Goal: Entertainment & Leisure: Consume media (video, audio)

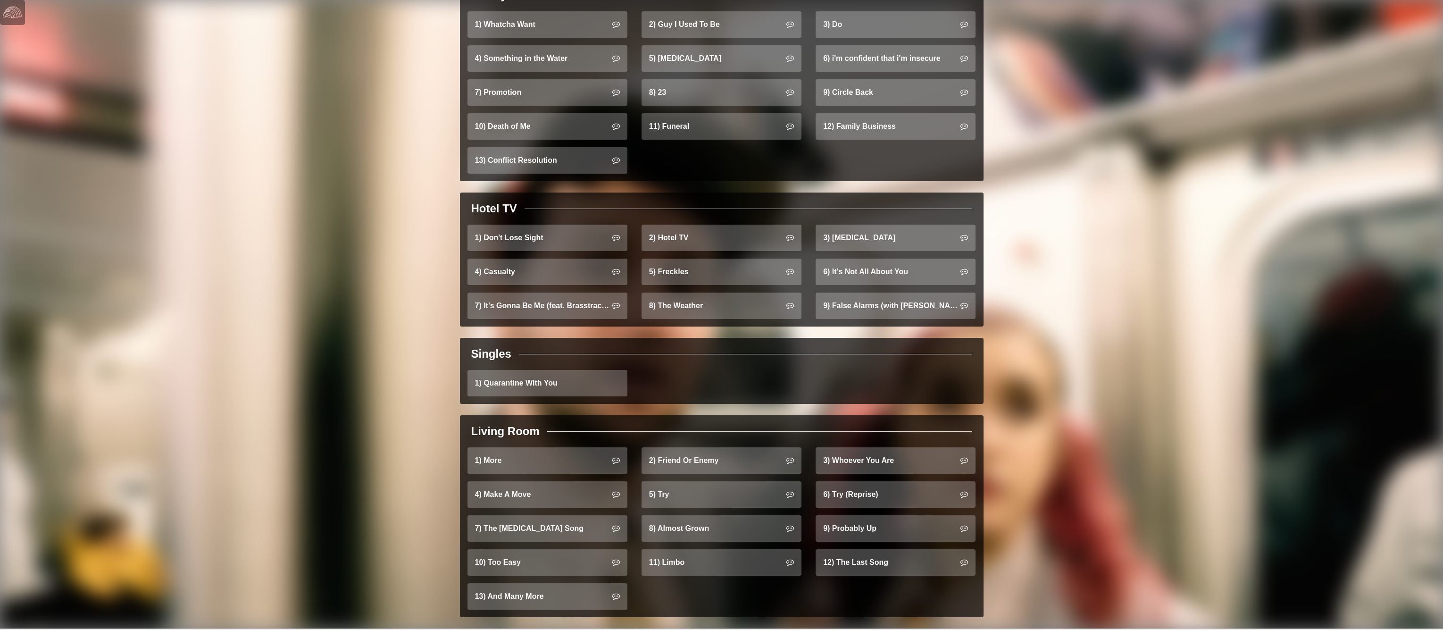
scroll to position [646, 0]
click at [674, 225] on link "2) Hotel TV" at bounding box center [721, 238] width 160 height 26
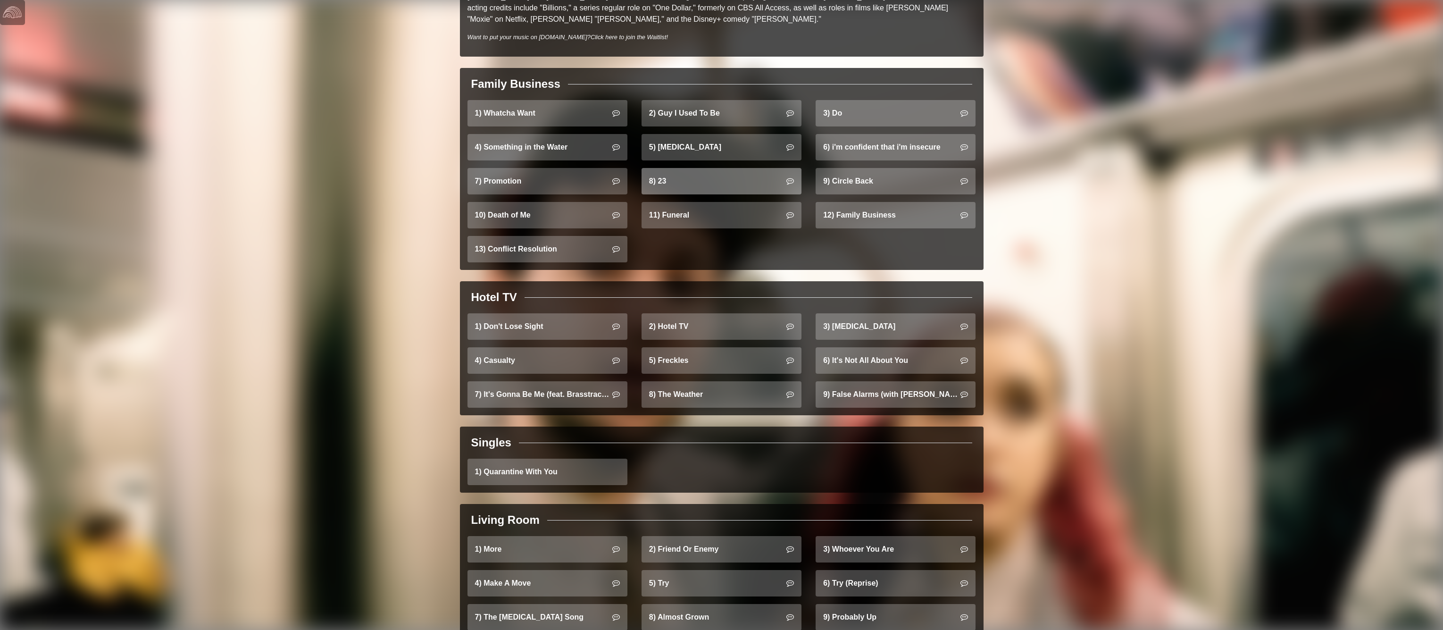
scroll to position [556, 0]
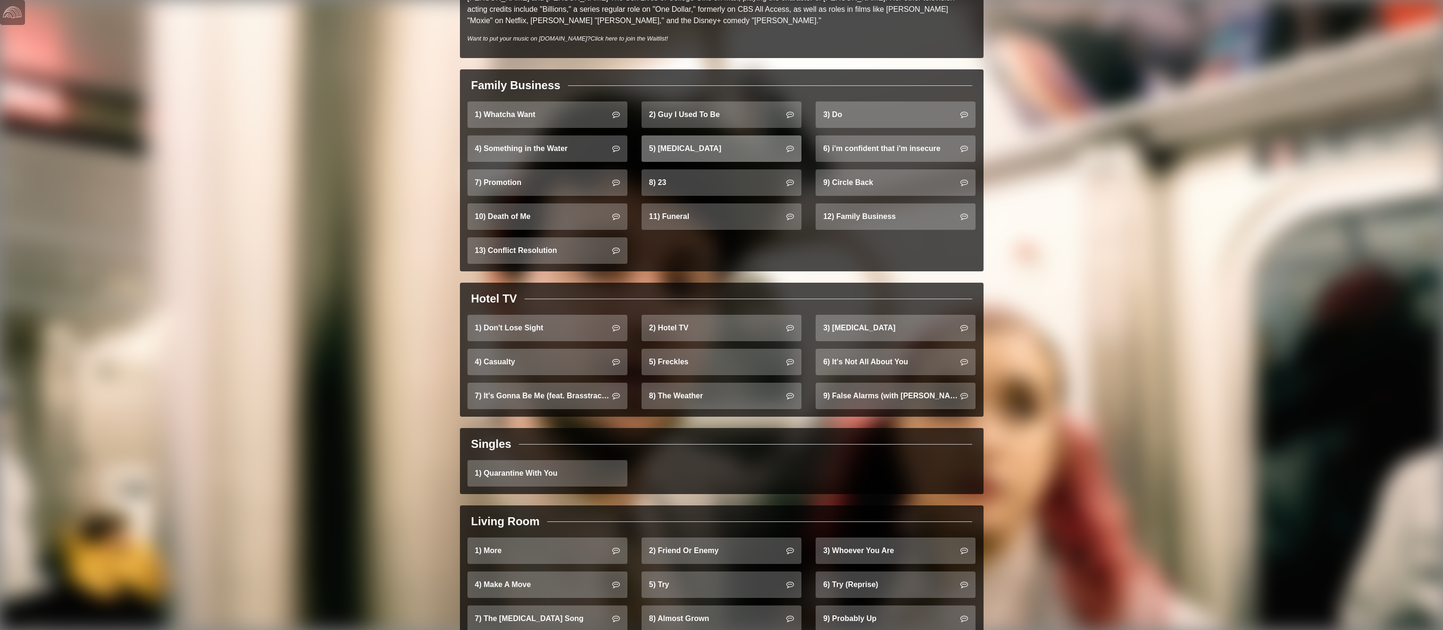
click at [671, 135] on link "5) [MEDICAL_DATA]" at bounding box center [721, 148] width 160 height 26
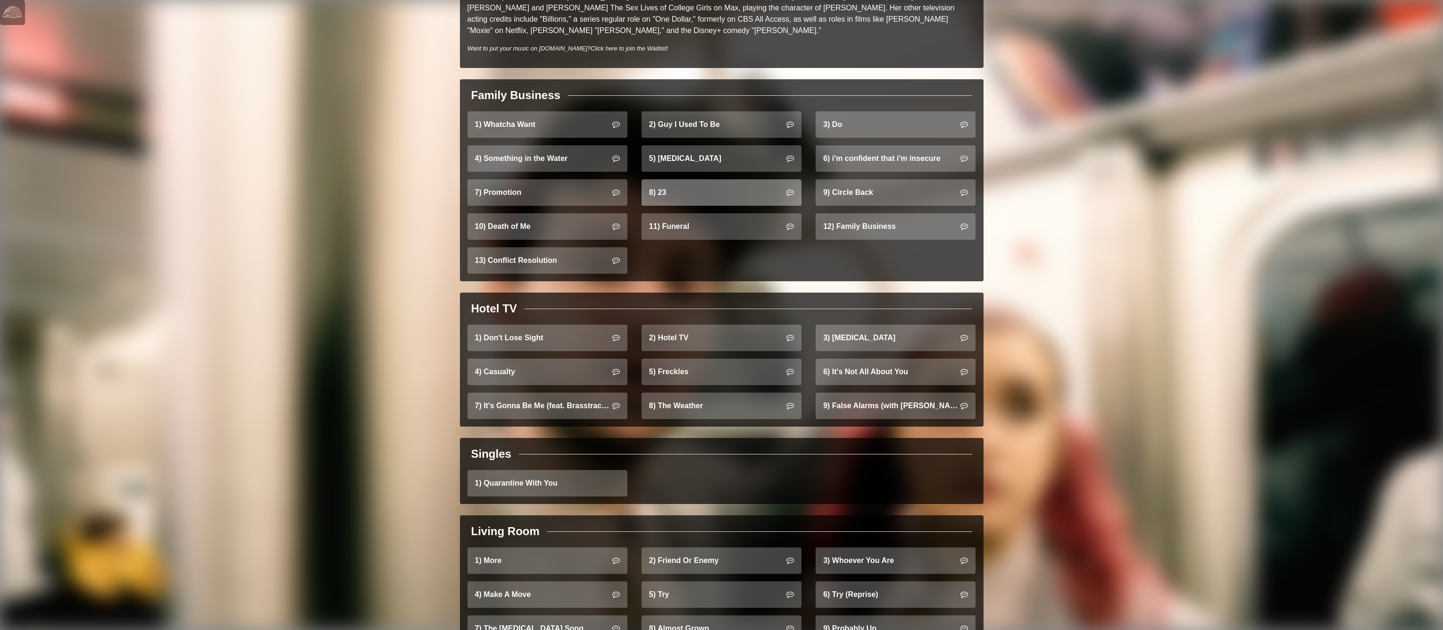
scroll to position [547, 0]
click at [662, 180] on link "8) 23" at bounding box center [721, 192] width 160 height 26
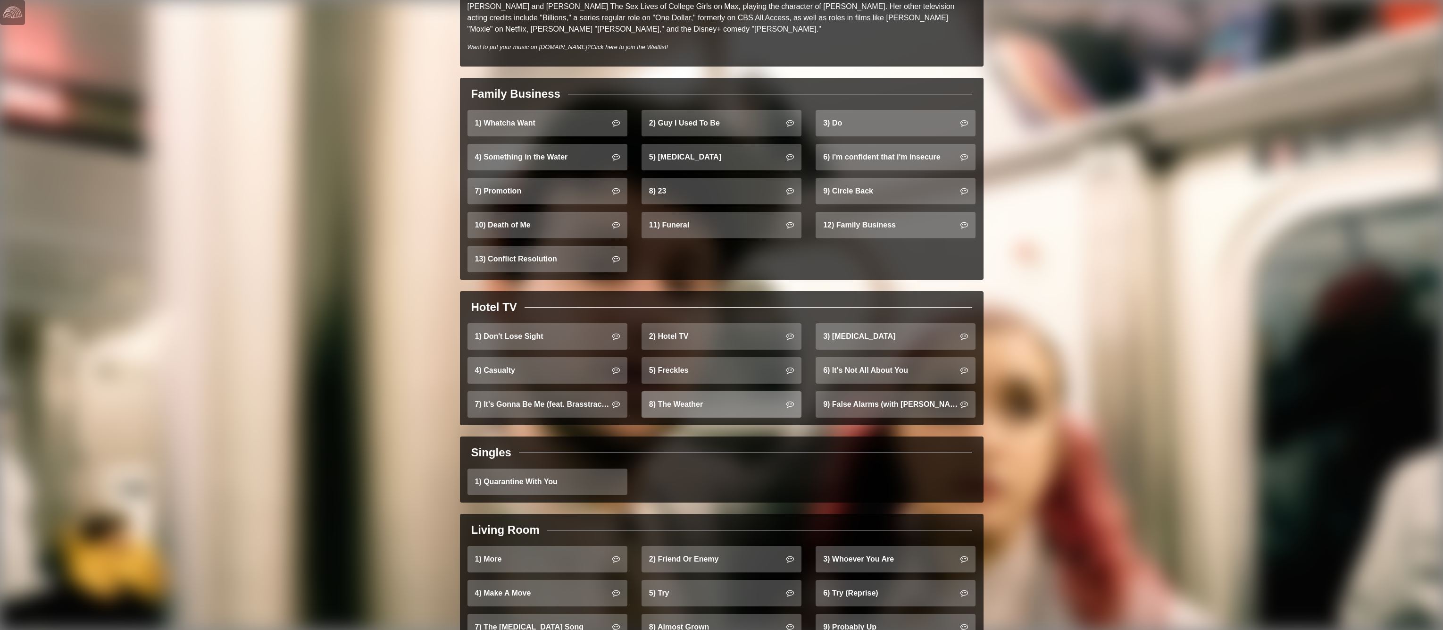
scroll to position [548, 0]
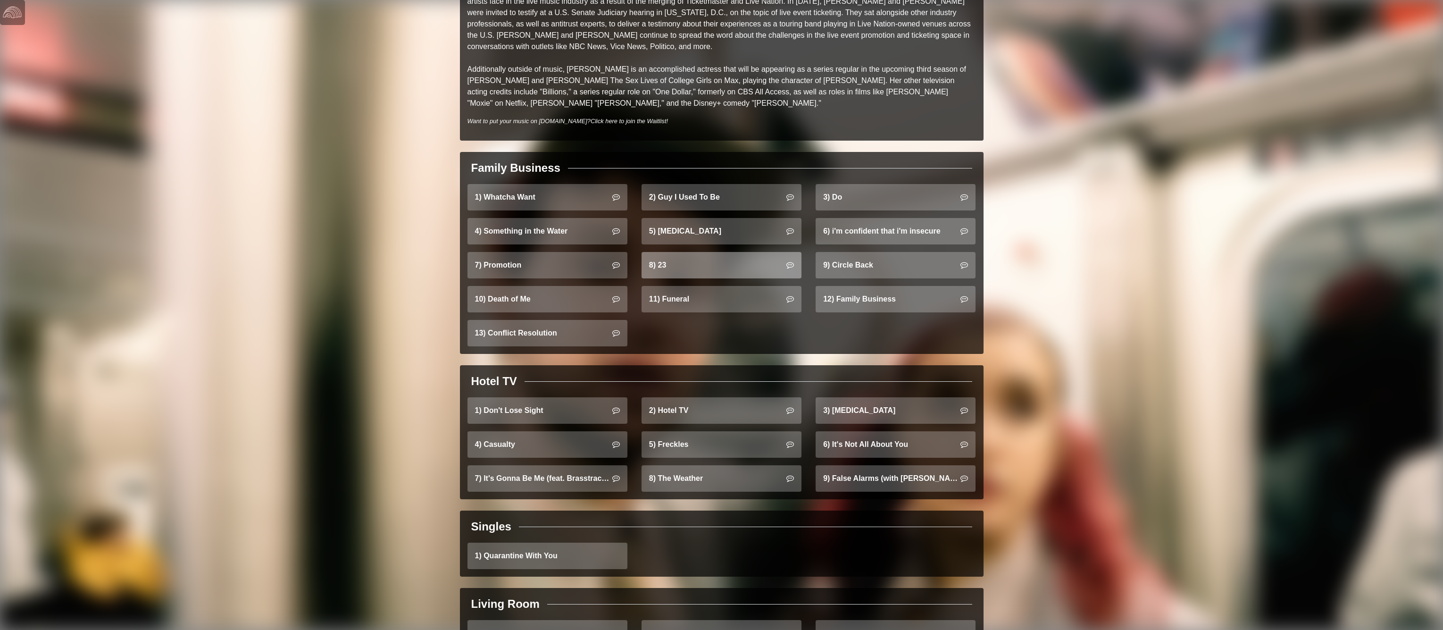
scroll to position [476, 0]
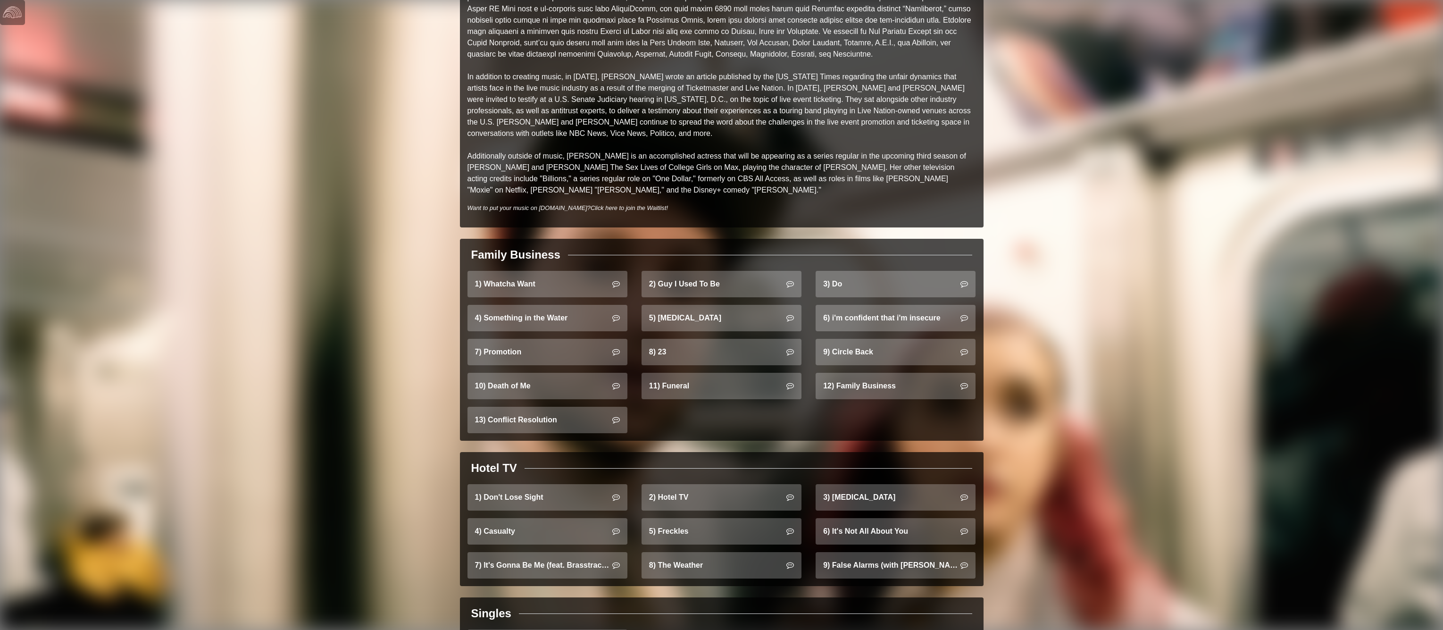
scroll to position [386, 0]
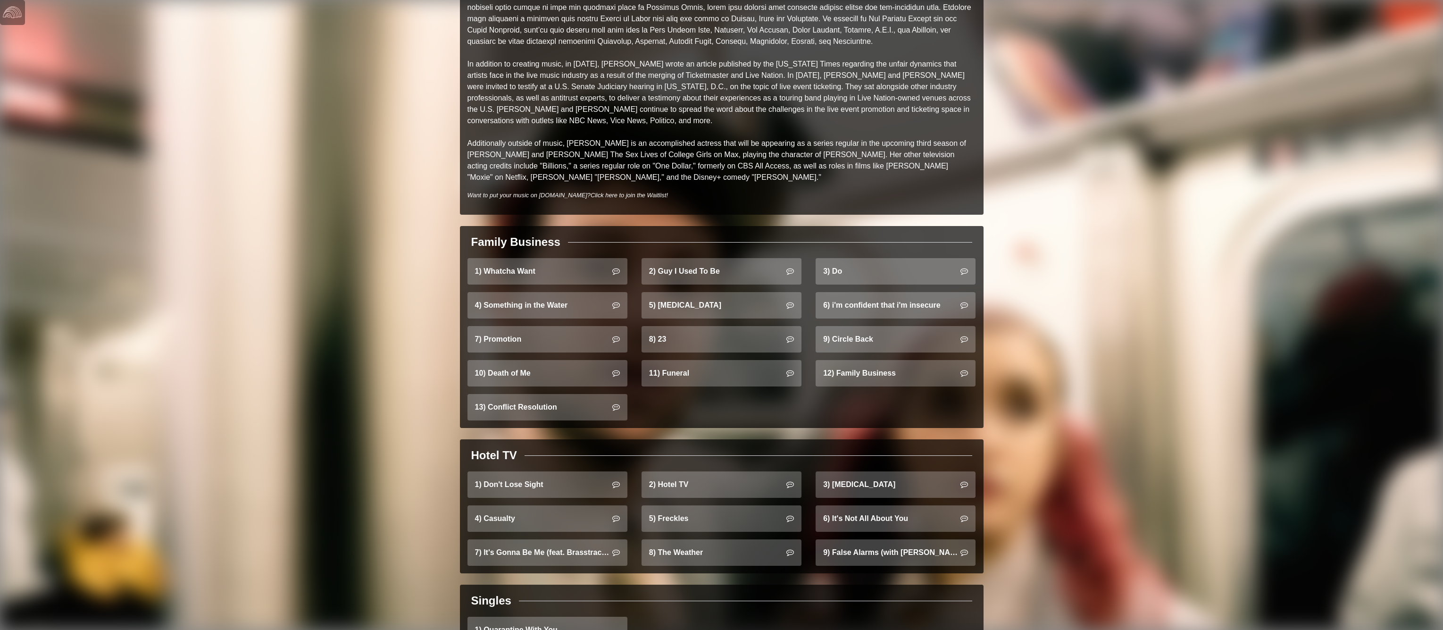
scroll to position [406, 0]
